Goal: Participate in discussion: Engage in conversation with other users on a specific topic

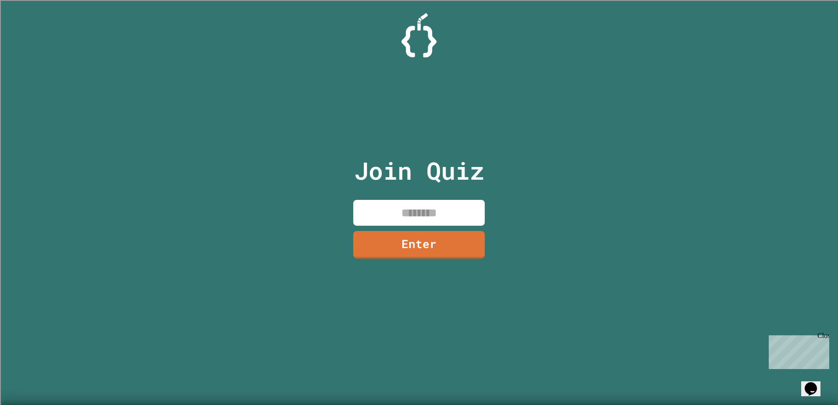
click at [362, 206] on input at bounding box center [419, 213] width 132 height 26
type input "********"
click at [400, 245] on link "Enter" at bounding box center [419, 244] width 132 height 29
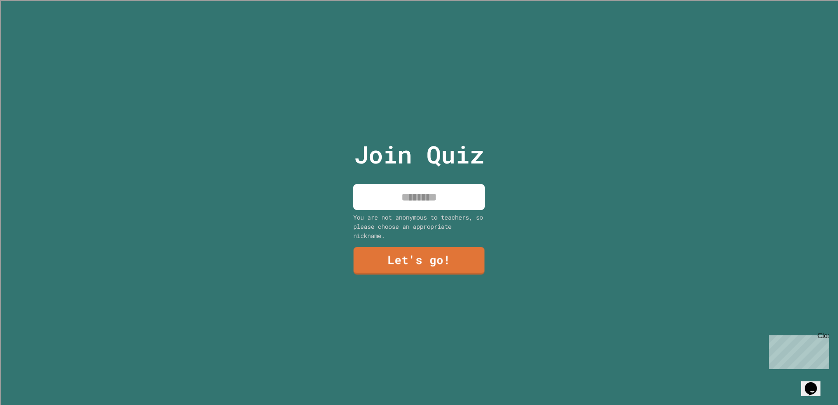
drag, startPoint x: 401, startPoint y: 206, endPoint x: 391, endPoint y: 199, distance: 11.8
click at [400, 206] on input at bounding box center [419, 197] width 132 height 26
type input "*******"
click at [402, 258] on link "Let's go!" at bounding box center [419, 259] width 130 height 29
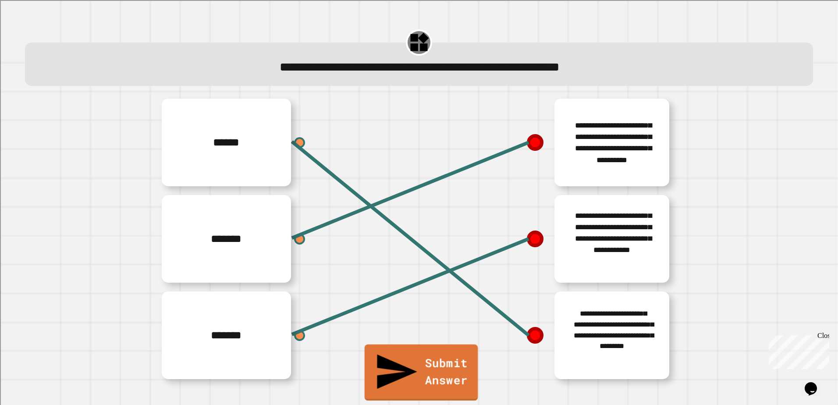
click at [448, 385] on link "Submit Answer" at bounding box center [422, 373] width 114 height 56
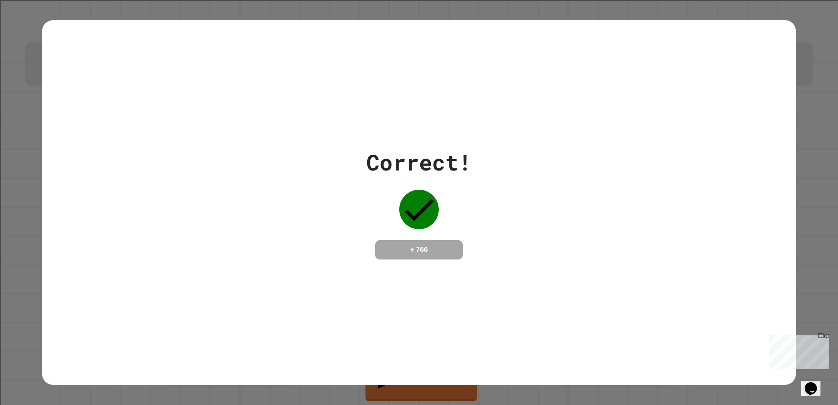
click at [477, 187] on div "Correct! + 766" at bounding box center [419, 203] width 754 height 114
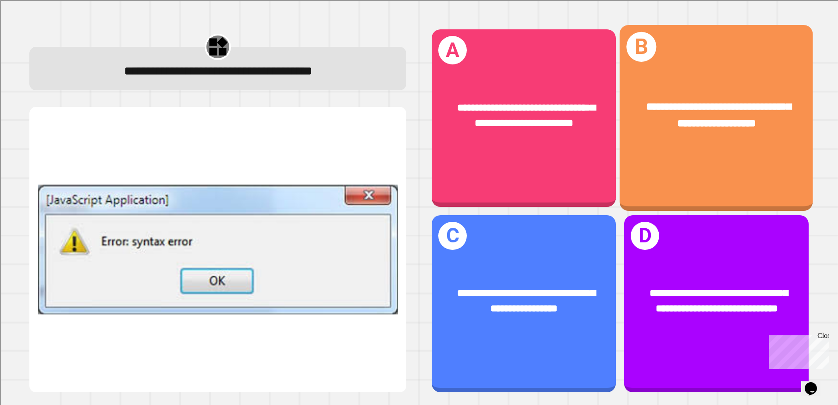
click at [715, 152] on div "**********" at bounding box center [716, 118] width 193 height 186
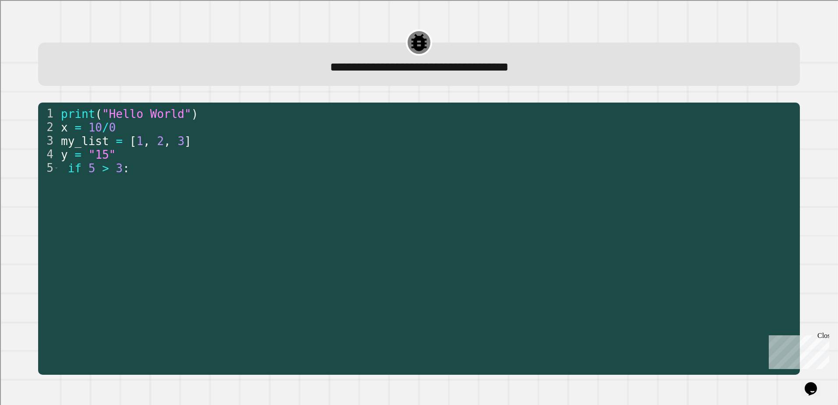
click at [307, 265] on div "print ( "Hello World" ) x = 10 / 0 my_list = [ 1 , 2 , 3 ] y = "15" if 5 > 3 :" at bounding box center [427, 236] width 736 height 258
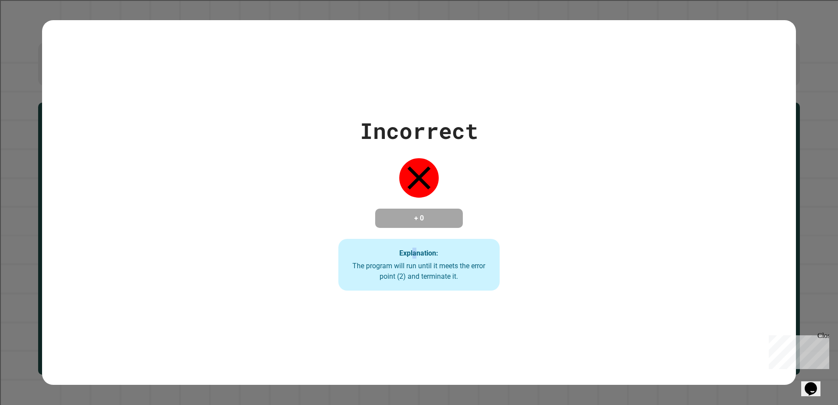
click at [411, 252] on strong "Explanation:" at bounding box center [418, 253] width 39 height 8
click at [412, 252] on strong "Explanation:" at bounding box center [418, 253] width 39 height 8
click at [412, 254] on strong "Explanation:" at bounding box center [418, 253] width 39 height 8
click at [414, 256] on strong "Explanation:" at bounding box center [418, 253] width 39 height 8
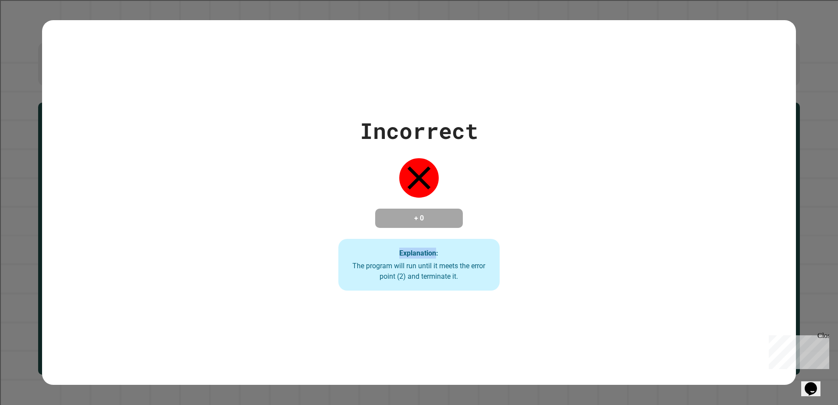
drag, startPoint x: 414, startPoint y: 256, endPoint x: 411, endPoint y: 259, distance: 4.7
click at [414, 255] on strong "Explanation:" at bounding box center [418, 253] width 39 height 8
click at [403, 267] on div "The program will run until it meets the error point (2) and terminate it." at bounding box center [419, 271] width 144 height 21
drag, startPoint x: 403, startPoint y: 267, endPoint x: 384, endPoint y: 268, distance: 19.7
click at [384, 268] on div "The program will run until it meets the error point (2) and terminate it." at bounding box center [419, 271] width 144 height 21
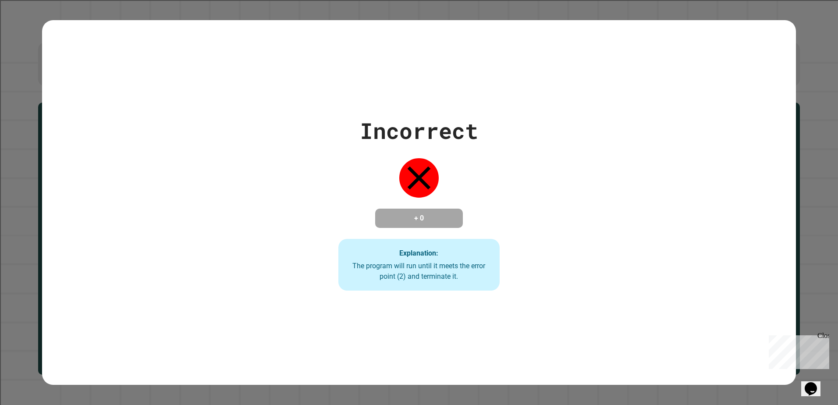
drag, startPoint x: 384, startPoint y: 268, endPoint x: 398, endPoint y: 263, distance: 15.7
click at [412, 263] on div "The program will run until it meets the error point (2) and terminate it." at bounding box center [419, 271] width 144 height 21
drag, startPoint x: 366, startPoint y: 268, endPoint x: 466, endPoint y: 297, distance: 103.5
click at [386, 281] on div "The program will run until it meets the error point (2) and terminate it." at bounding box center [419, 271] width 144 height 21
drag, startPoint x: 466, startPoint y: 297, endPoint x: 424, endPoint y: 295, distance: 42.1
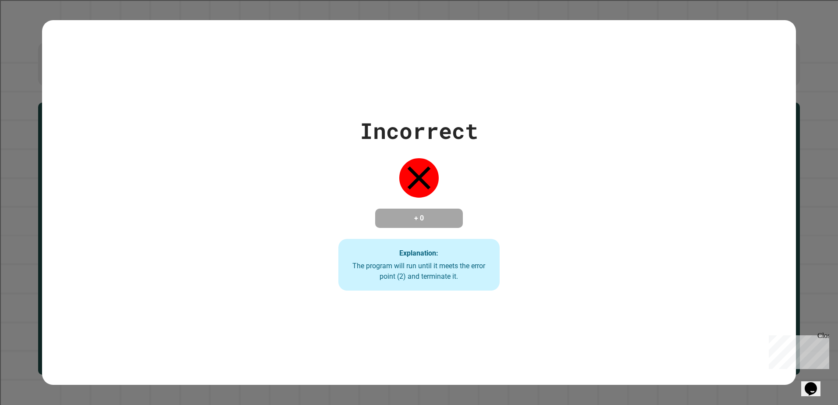
click at [433, 295] on div "Incorrect + 0 Explanation: The program will run until it meets the error point …" at bounding box center [419, 202] width 754 height 365
drag, startPoint x: 424, startPoint y: 295, endPoint x: 405, endPoint y: 292, distance: 19.1
click at [405, 292] on div "Incorrect + 0 Explanation: The program will run until it meets the error point …" at bounding box center [419, 202] width 754 height 365
drag, startPoint x: 405, startPoint y: 292, endPoint x: 430, endPoint y: 296, distance: 25.7
click at [430, 296] on div "Incorrect + 0 Explanation: The program will run until it meets the error point …" at bounding box center [419, 202] width 754 height 365
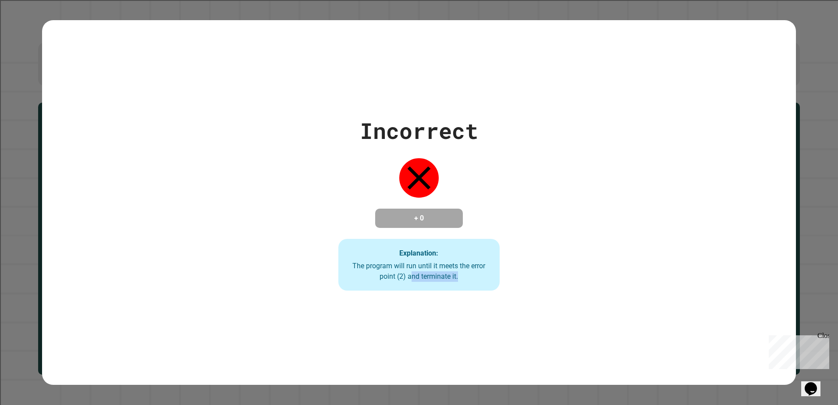
drag, startPoint x: 430, startPoint y: 296, endPoint x: 345, endPoint y: 299, distance: 85.1
click at [345, 299] on div "Incorrect + 0 Explanation: The program will run until it meets the error point …" at bounding box center [419, 202] width 754 height 365
drag, startPoint x: 425, startPoint y: 271, endPoint x: 419, endPoint y: 273, distance: 6.8
click at [419, 273] on div "The program will run until it meets the error point (2) and terminate it." at bounding box center [419, 271] width 144 height 21
drag, startPoint x: 419, startPoint y: 273, endPoint x: 364, endPoint y: 274, distance: 54.4
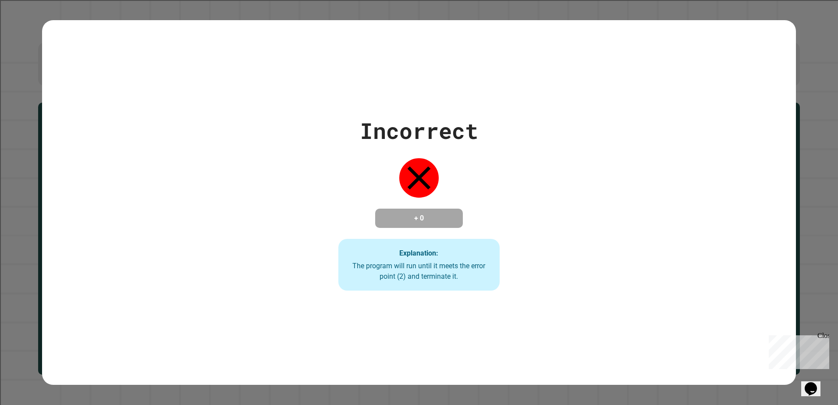
click at [364, 274] on div "Incorrect + 0 Explanation: The program will run until it meets the error point …" at bounding box center [419, 202] width 754 height 176
drag, startPoint x: 364, startPoint y: 274, endPoint x: 350, endPoint y: 277, distance: 14.5
click at [350, 277] on div "The program will run until it meets the error point (2) and terminate it." at bounding box center [419, 271] width 144 height 21
drag, startPoint x: 506, startPoint y: 296, endPoint x: 422, endPoint y: 286, distance: 85.2
click at [480, 290] on div "Incorrect + 0 Explanation: The program will run until it meets the error point …" at bounding box center [419, 202] width 754 height 365
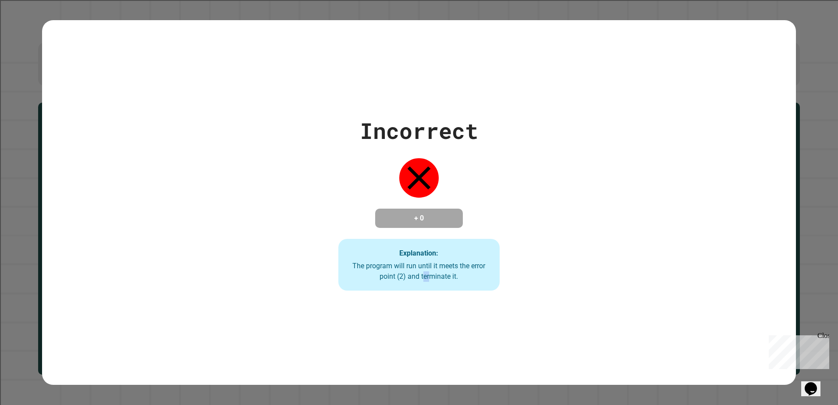
drag, startPoint x: 441, startPoint y: 284, endPoint x: 491, endPoint y: 279, distance: 50.2
click at [491, 279] on div "Explanation: The program will run until it meets the error point (2) and termin…" at bounding box center [418, 265] width 161 height 52
drag, startPoint x: 448, startPoint y: 269, endPoint x: 423, endPoint y: 271, distance: 24.2
click at [423, 271] on div "Explanation: The program will run until it meets the error point (2) and termin…" at bounding box center [418, 265] width 161 height 52
drag, startPoint x: 423, startPoint y: 271, endPoint x: 461, endPoint y: 291, distance: 42.2
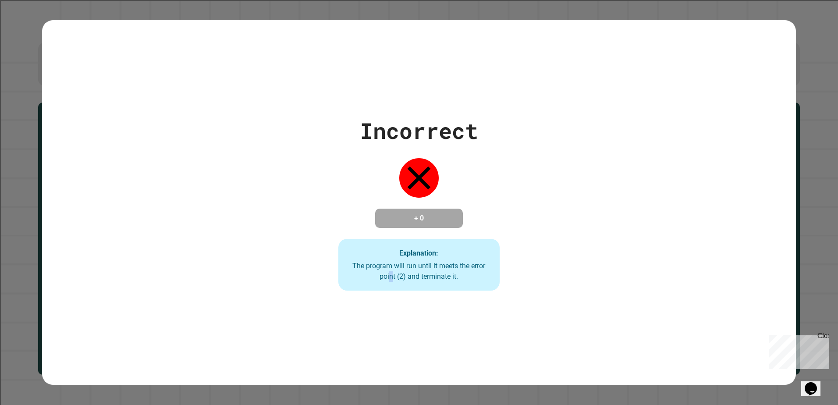
click at [461, 291] on div "Explanation: The program will run until it meets the error point (2) and termin…" at bounding box center [418, 265] width 161 height 52
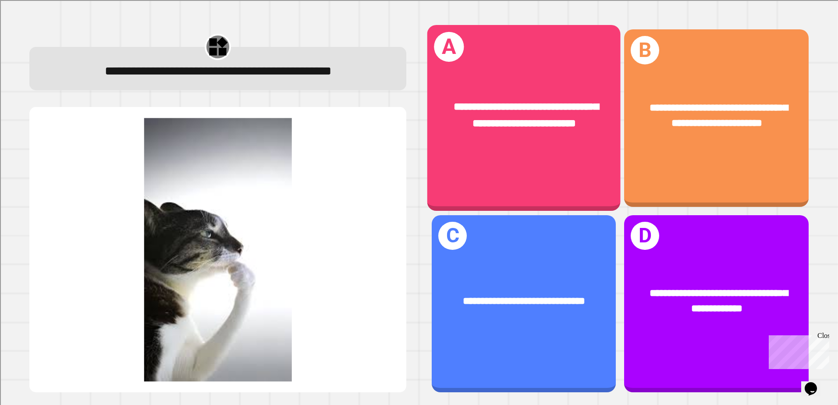
click at [563, 85] on div "**********" at bounding box center [523, 115] width 193 height 75
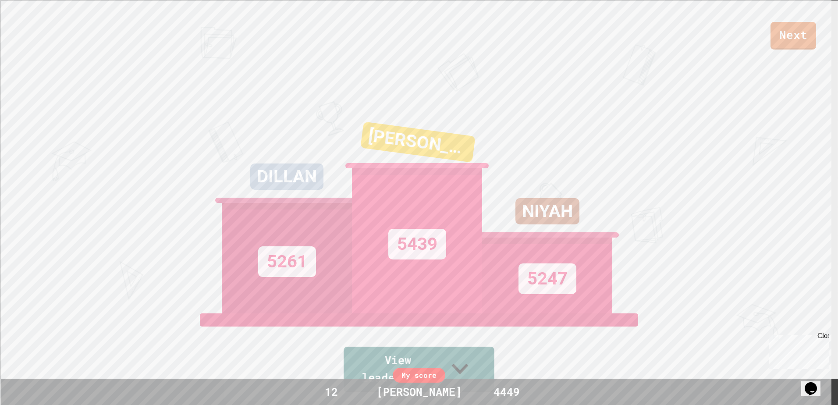
click at [451, 369] on link "View leaderboard" at bounding box center [419, 370] width 151 height 46
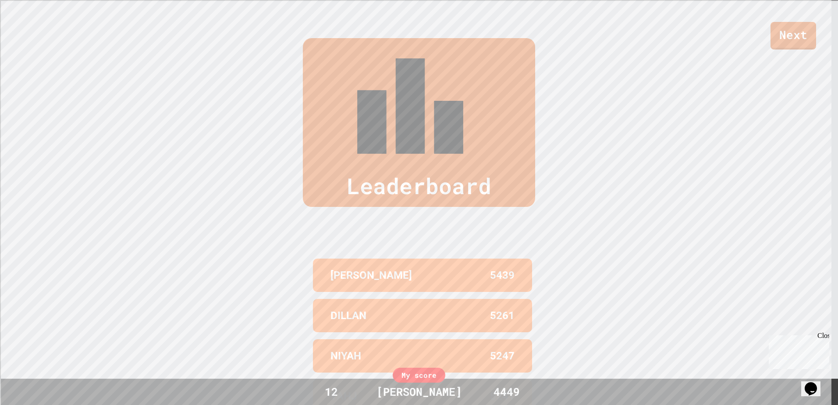
click at [774, 38] on link "Next" at bounding box center [794, 36] width 46 height 28
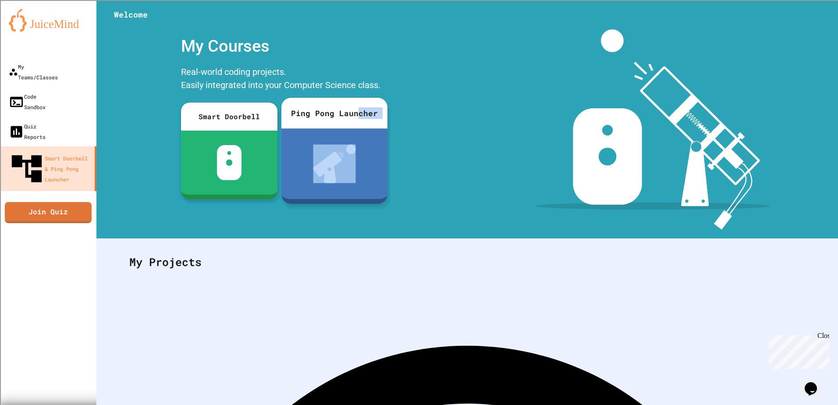
drag, startPoint x: 350, startPoint y: 116, endPoint x: 334, endPoint y: 149, distance: 36.7
click at [334, 149] on link "Ping Pong Launcher" at bounding box center [334, 151] width 106 height 106
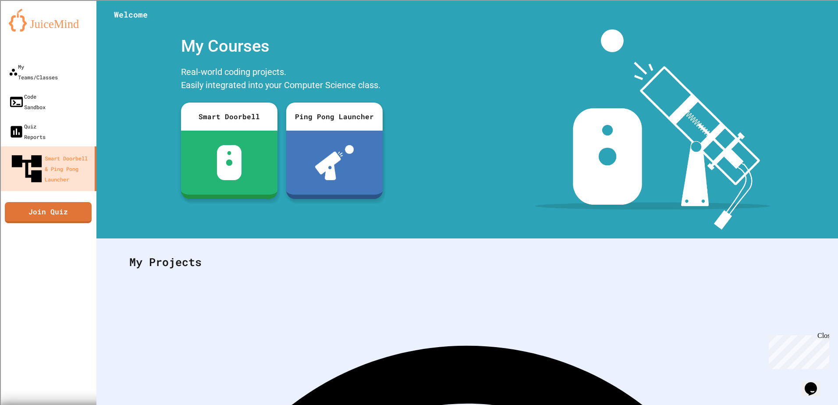
drag, startPoint x: 91, startPoint y: 51, endPoint x: 98, endPoint y: 57, distance: 9.0
click at [37, 200] on link "Join Quiz" at bounding box center [48, 211] width 85 height 22
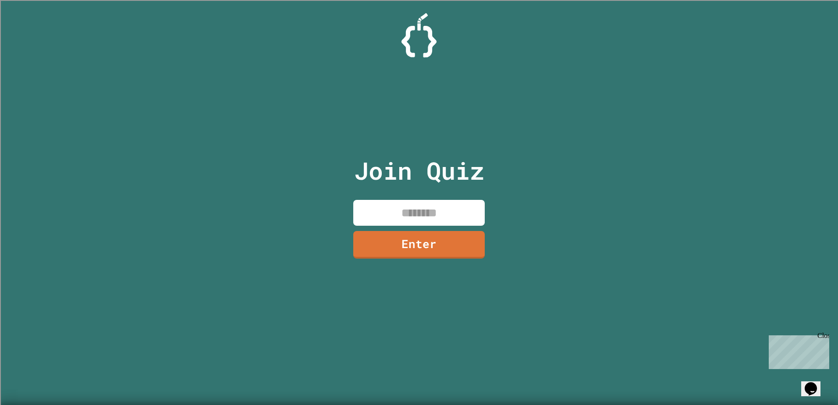
click at [443, 227] on div "Join Quiz Enter" at bounding box center [419, 202] width 148 height 361
click at [432, 212] on input at bounding box center [419, 213] width 132 height 26
type input "********"
click at [473, 248] on link "Enter" at bounding box center [419, 243] width 121 height 29
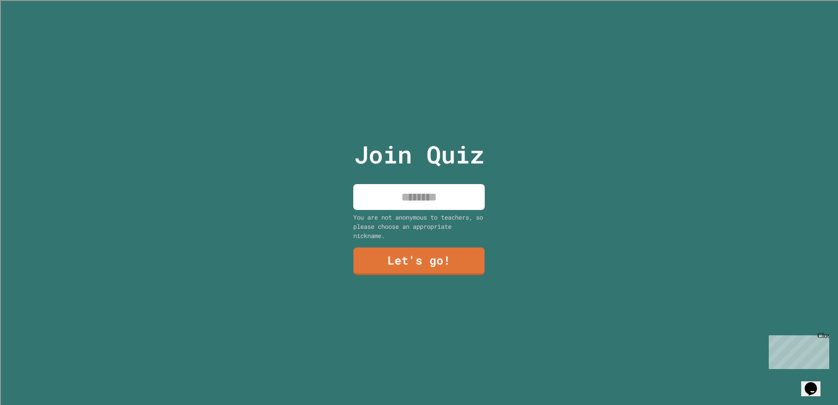
click at [474, 188] on input at bounding box center [419, 197] width 132 height 26
type input "*******"
click at [434, 252] on link "Let's go!" at bounding box center [419, 261] width 133 height 28
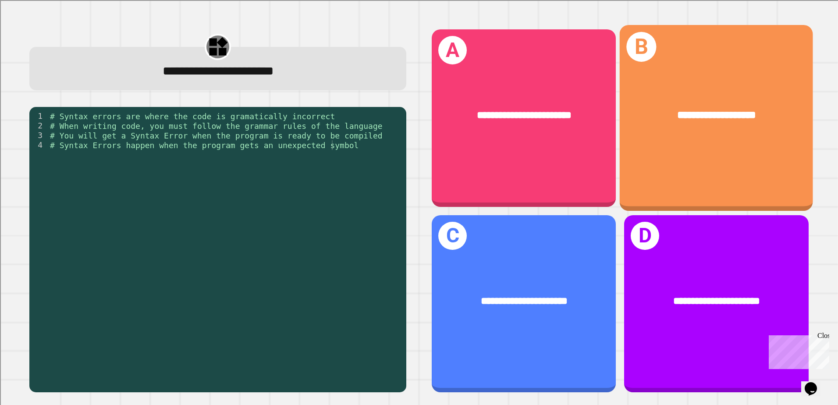
click at [733, 81] on div "**********" at bounding box center [716, 118] width 193 height 186
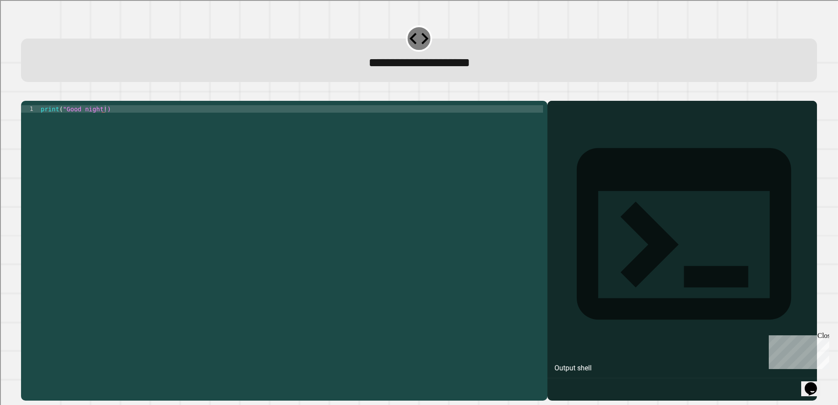
click at [103, 117] on div "1 print ( "Good night!) XXXXXXXXXXXXXXXXXXXXXXXXXXXXXXXXXXXXXXXXXXXXXXXXXXXXXXX…" at bounding box center [284, 251] width 526 height 300
click at [102, 123] on div "print ( "Good night!)" at bounding box center [291, 243] width 504 height 276
type textarea "**********"
click at [25, 94] on icon "button" at bounding box center [25, 94] width 0 height 0
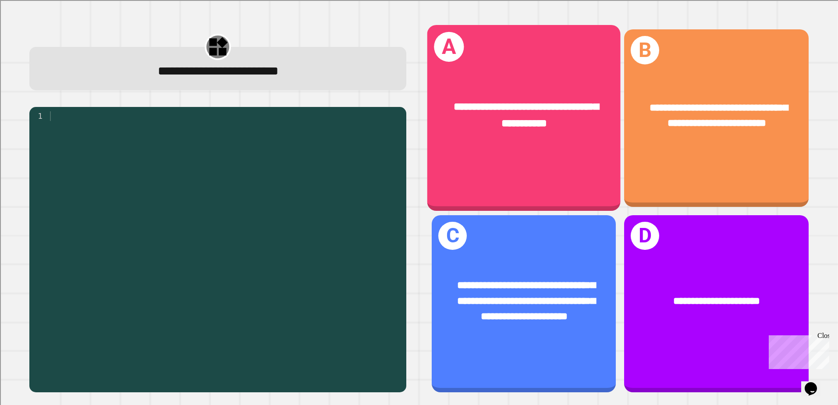
click at [506, 124] on span "**********" at bounding box center [526, 115] width 145 height 27
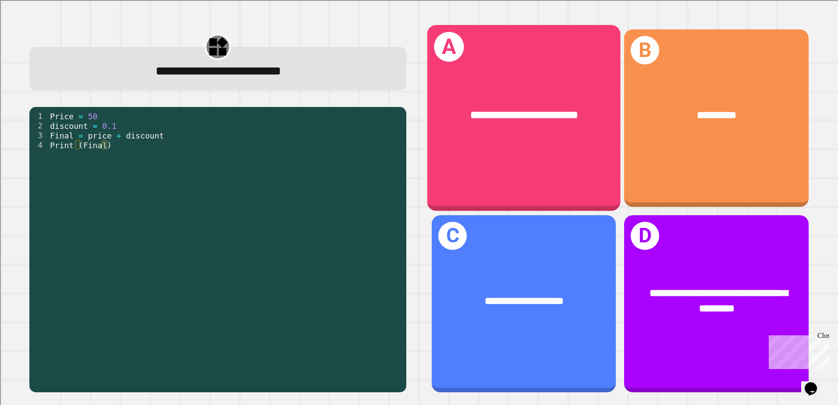
click at [540, 113] on span "**********" at bounding box center [524, 115] width 108 height 11
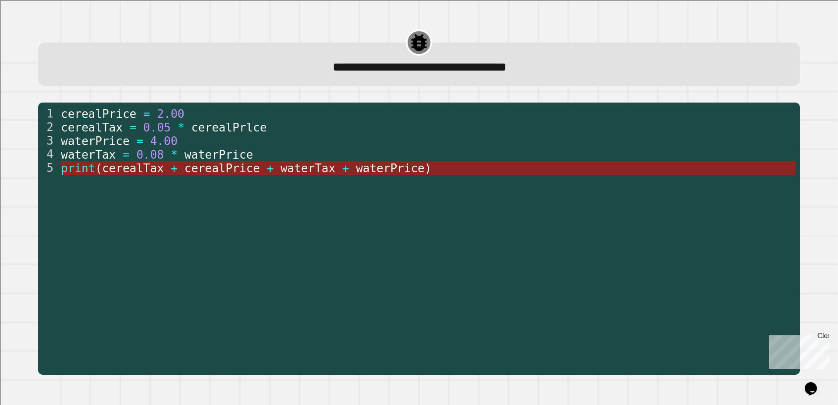
click at [356, 169] on span "waterPrice" at bounding box center [390, 168] width 69 height 13
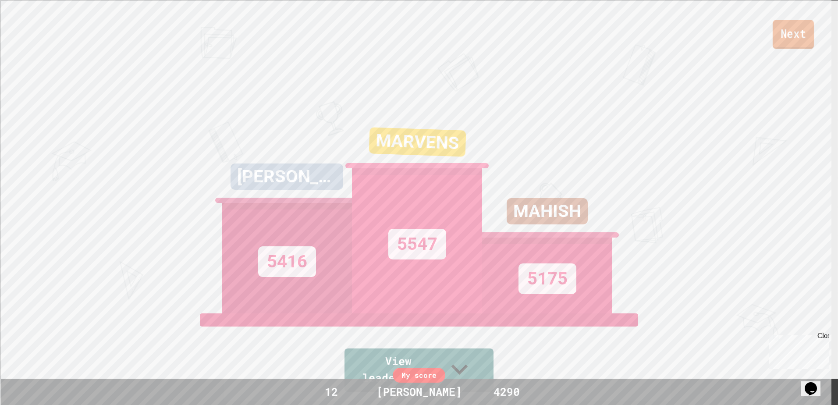
click at [777, 27] on link "Next" at bounding box center [793, 34] width 41 height 29
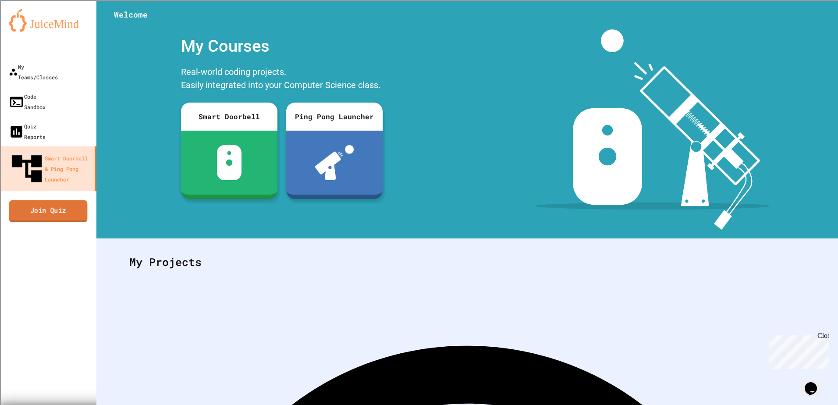
click at [48, 200] on link "Join Quiz" at bounding box center [48, 211] width 78 height 22
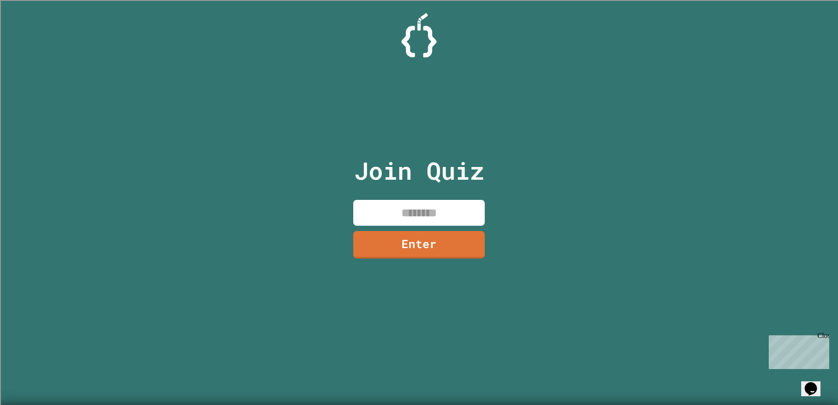
click at [412, 219] on input at bounding box center [419, 213] width 132 height 26
type input "********"
click at [423, 247] on link "Enter" at bounding box center [419, 243] width 120 height 29
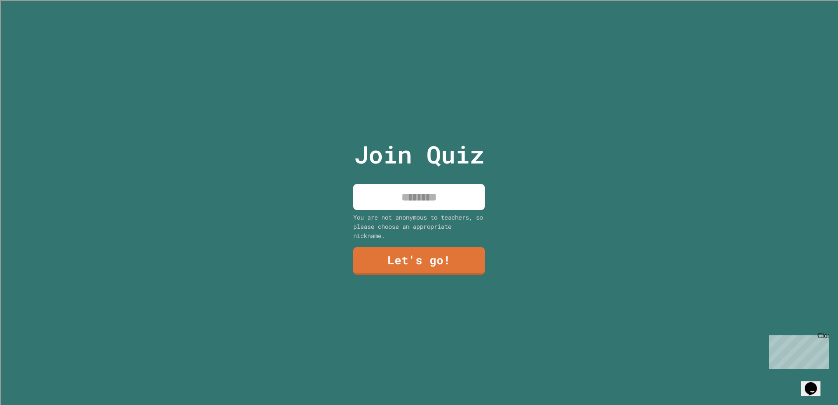
click at [401, 213] on div "You are not anonymous to teachers, so please choose an appropriate nickname." at bounding box center [419, 227] width 132 height 28
click at [396, 199] on div "Join Quiz You are not anonymous to teachers, so please choose an appropriate ni…" at bounding box center [419, 202] width 148 height 405
click at [396, 194] on input at bounding box center [419, 197] width 132 height 26
type input "*******"
click at [413, 259] on link "Let's go!" at bounding box center [420, 259] width 128 height 29
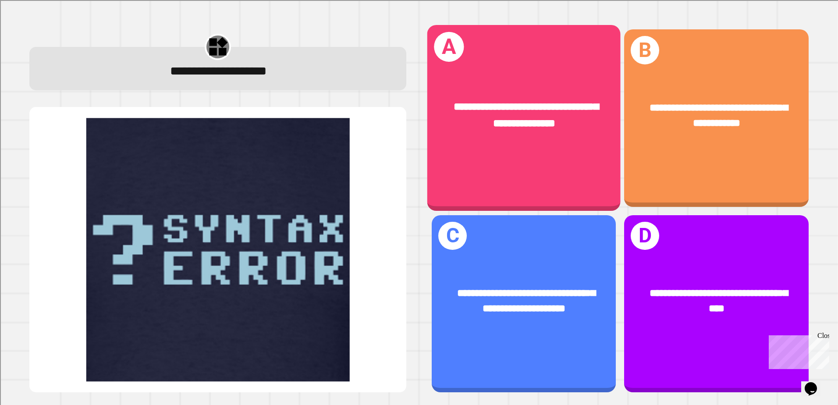
click at [520, 126] on span "**********" at bounding box center [526, 115] width 145 height 27
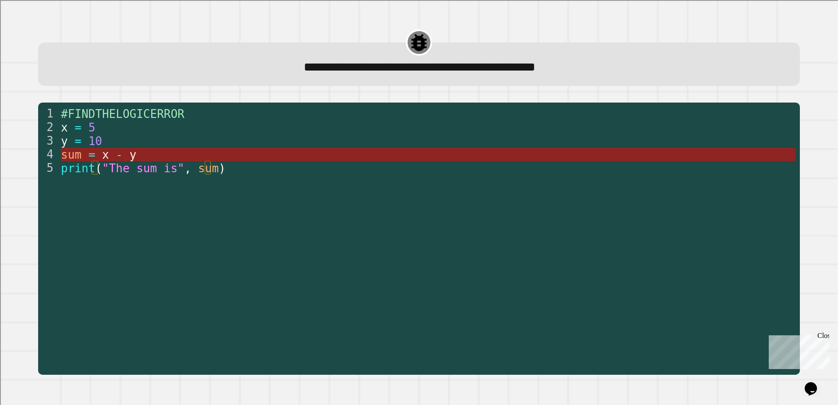
click at [109, 161] on span "b" at bounding box center [112, 154] width 7 height 13
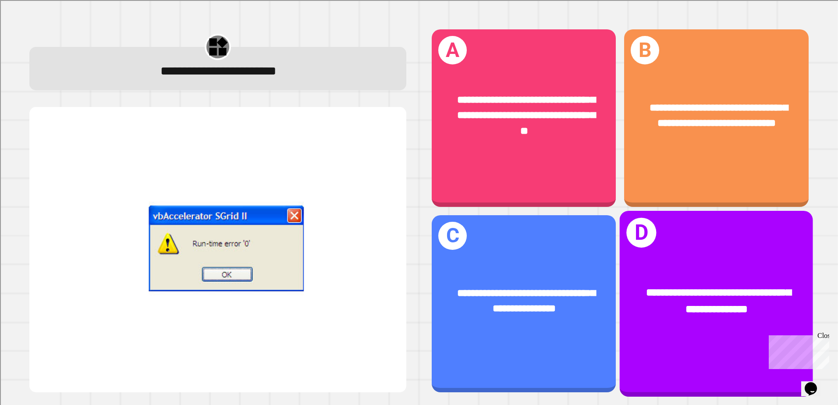
click at [749, 271] on div "**********" at bounding box center [716, 301] width 193 height 75
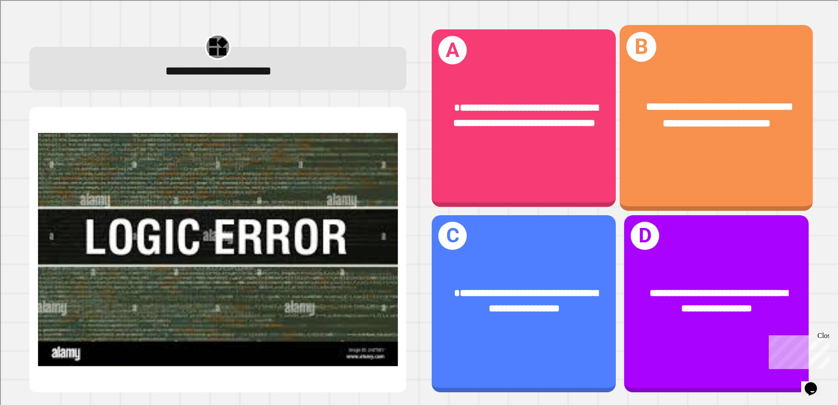
click at [753, 117] on span "**********" at bounding box center [718, 115] width 145 height 27
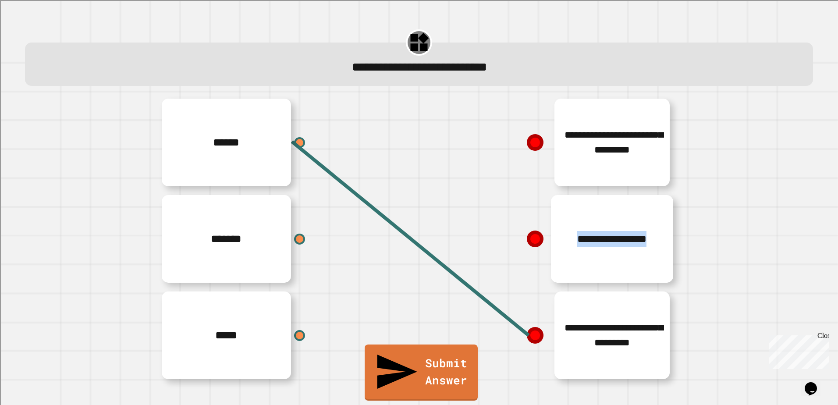
drag, startPoint x: 521, startPoint y: 316, endPoint x: 524, endPoint y: 269, distance: 47.4
click at [524, 269] on div "**********" at bounding box center [550, 238] width 263 height 289
drag, startPoint x: 524, startPoint y: 269, endPoint x: 523, endPoint y: 334, distance: 65.8
click at [523, 334] on line at bounding box center [410, 239] width 237 height 194
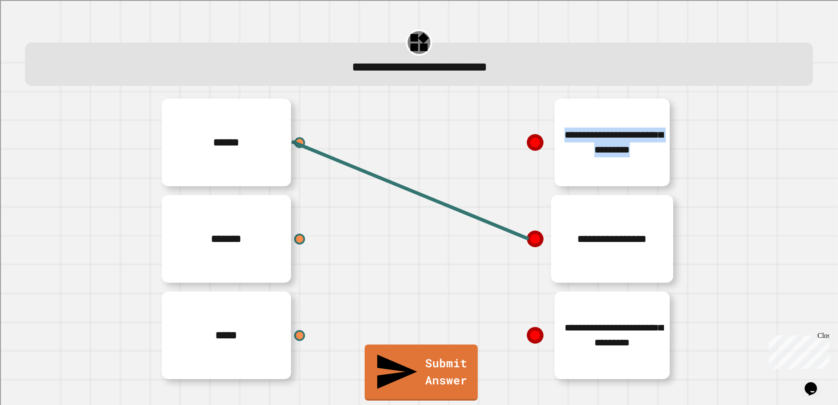
drag, startPoint x: 526, startPoint y: 235, endPoint x: 523, endPoint y: 157, distance: 77.2
click at [523, 157] on div "**********" at bounding box center [550, 238] width 263 height 289
drag, startPoint x: 523, startPoint y: 157, endPoint x: 508, endPoint y: 243, distance: 86.7
click at [518, 237] on line at bounding box center [410, 190] width 237 height 97
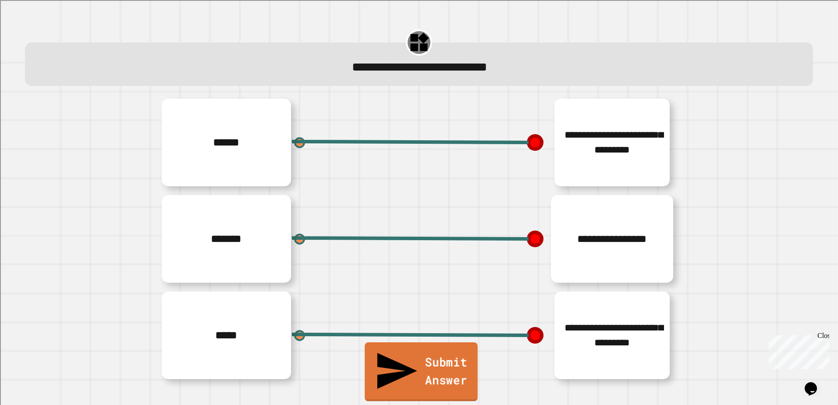
click at [428, 378] on link "Submit Answer" at bounding box center [421, 371] width 113 height 59
